Goal: Find specific page/section: Find specific page/section

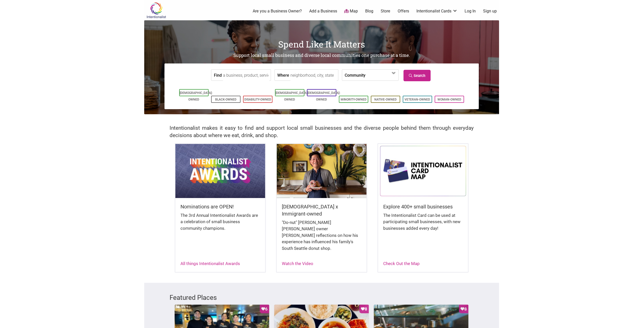
click at [239, 78] on input "Find" at bounding box center [246, 74] width 46 height 11
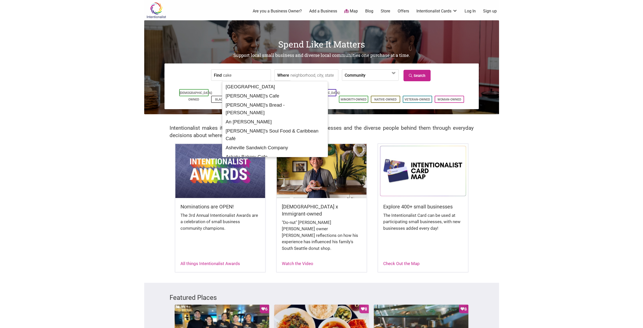
type input "cake"
click at [316, 75] on input "Where" at bounding box center [314, 74] width 46 height 11
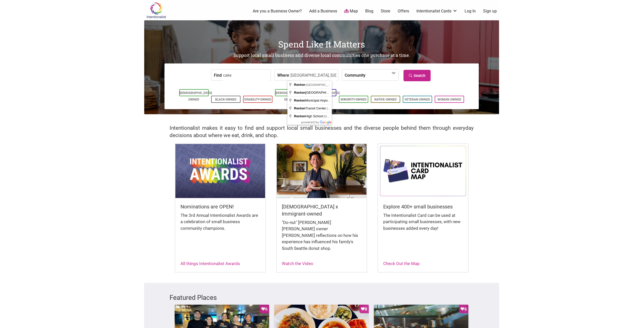
type input "Renton, WA, USA"
click at [414, 74] on icon at bounding box center [411, 76] width 5 height 4
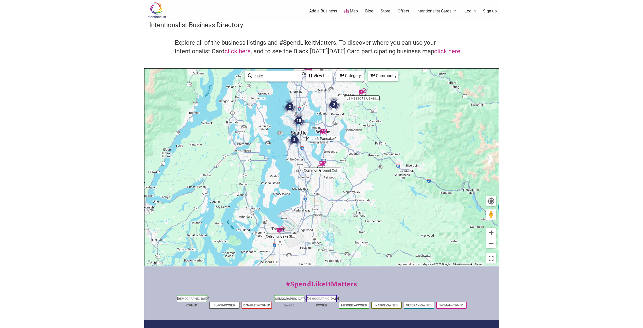
click at [280, 230] on img "Celebrity Cake Studio" at bounding box center [281, 229] width 8 height 8
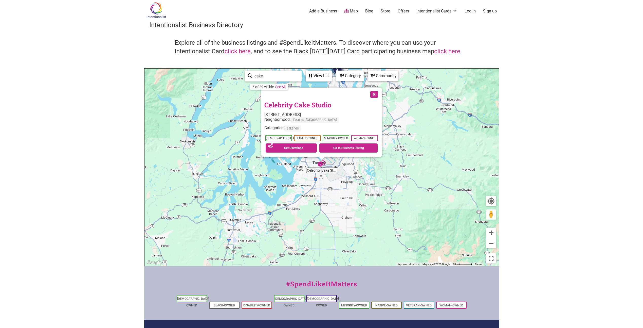
click at [376, 95] on button "Close" at bounding box center [373, 93] width 13 height 13
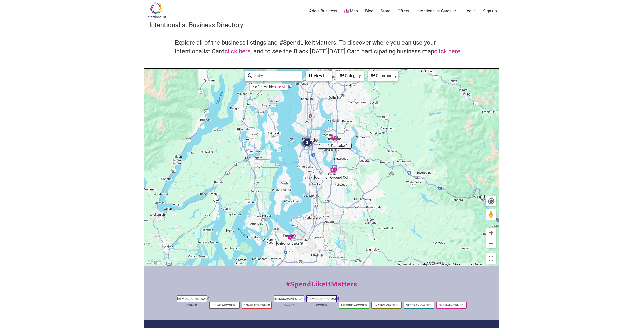
drag, startPoint x: 353, startPoint y: 160, endPoint x: 321, endPoint y: 243, distance: 89.0
click at [321, 243] on div "To navigate, press the arrow keys." at bounding box center [322, 166] width 355 height 197
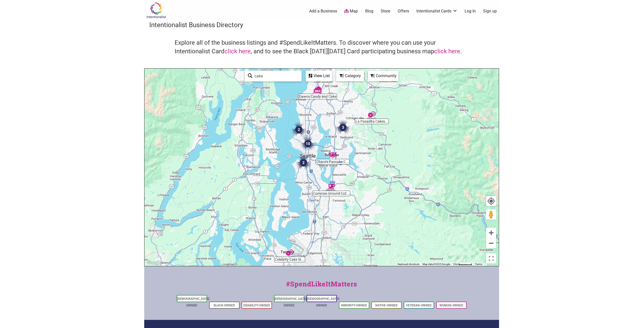
click at [305, 162] on img "2" at bounding box center [303, 162] width 15 height 15
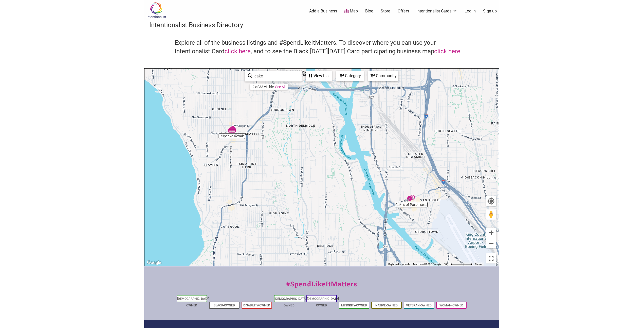
click at [231, 132] on img "Cupcake Royale" at bounding box center [232, 129] width 8 height 8
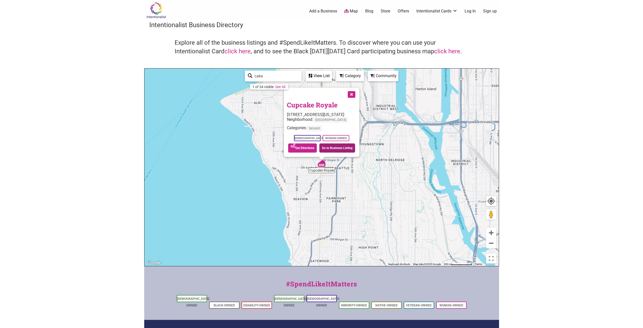
click at [329, 147] on link "Go to Business Listing" at bounding box center [338, 147] width 36 height 9
